Goal: Information Seeking & Learning: Stay updated

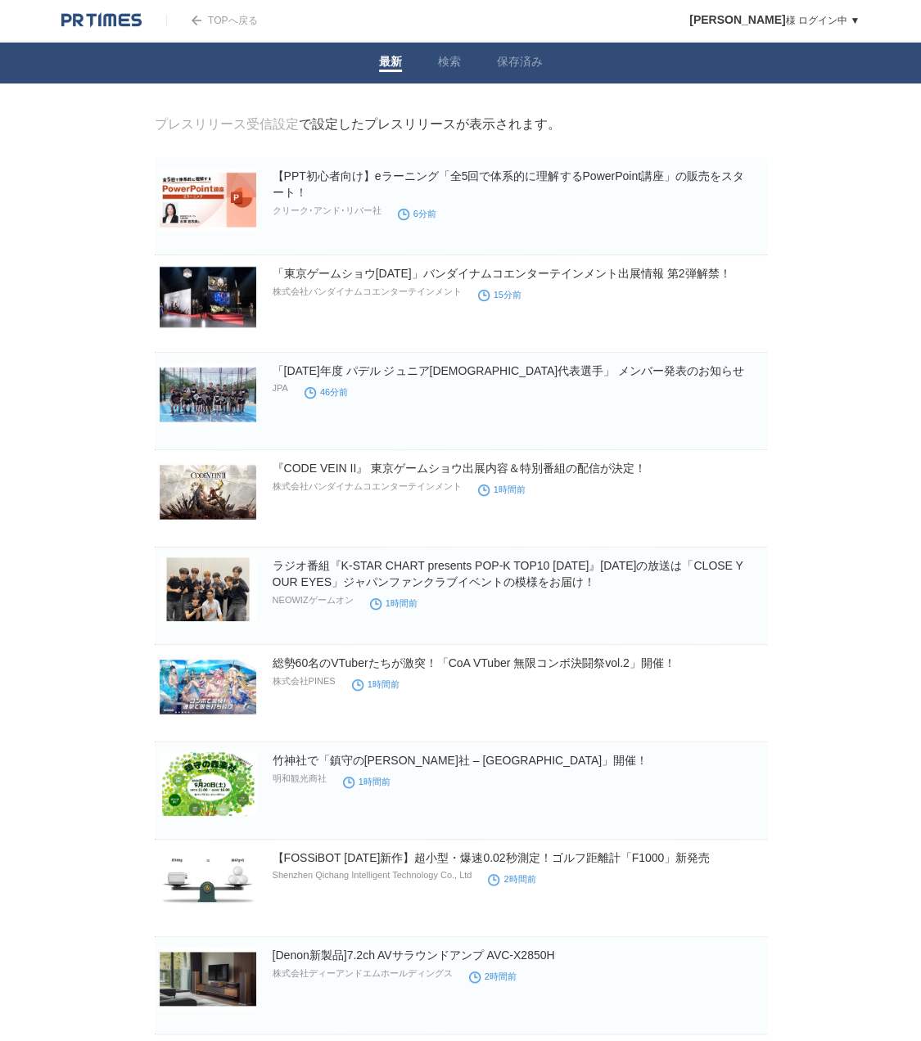
click at [364, 275] on link "「東京ゲームショウ[DATE]」バンダイナムコエンターテインメント出展情報 第2弾解禁！" at bounding box center [502, 273] width 458 height 13
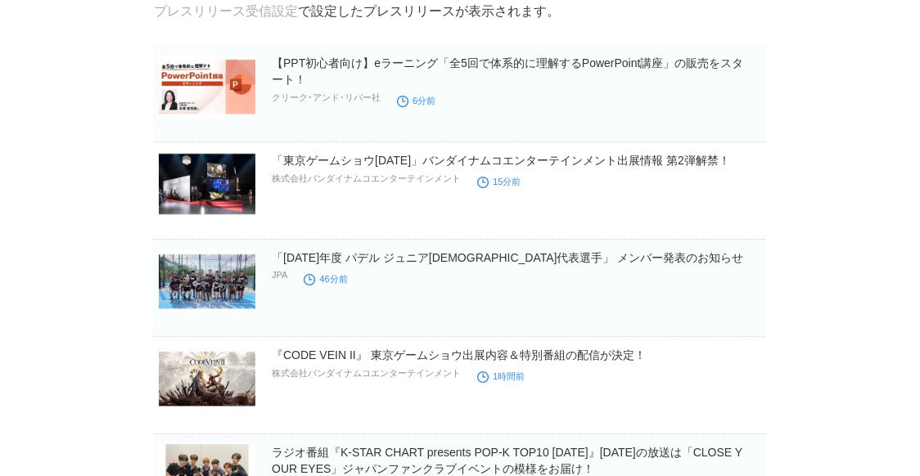
scroll to position [164, 0]
